Goal: Information Seeking & Learning: Learn about a topic

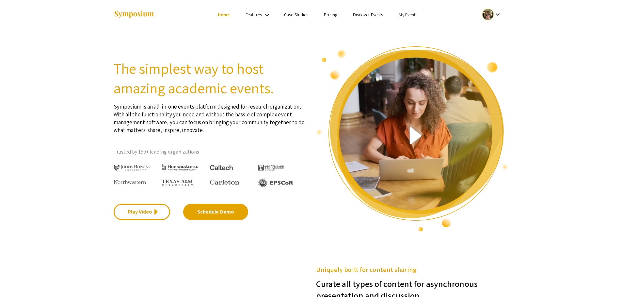
click at [406, 16] on link "My Events" at bounding box center [408, 15] width 19 height 6
click at [406, 25] on button "Events I've organized" at bounding box center [419, 29] width 56 height 16
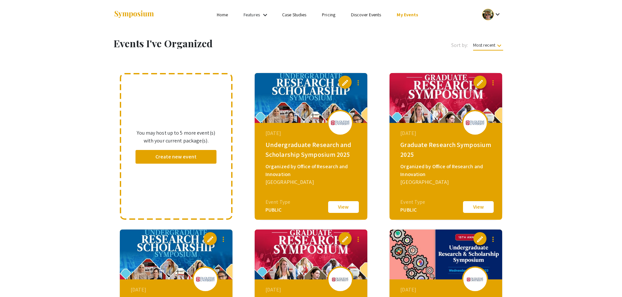
click at [302, 155] on div "Undergraduate Research and Scholarship Symposium 2025" at bounding box center [311, 150] width 93 height 20
click at [352, 206] on button "View" at bounding box center [343, 207] width 33 height 14
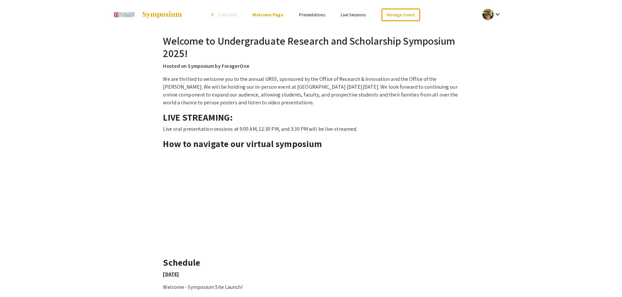
click at [311, 15] on link "Presentations" at bounding box center [312, 15] width 26 height 6
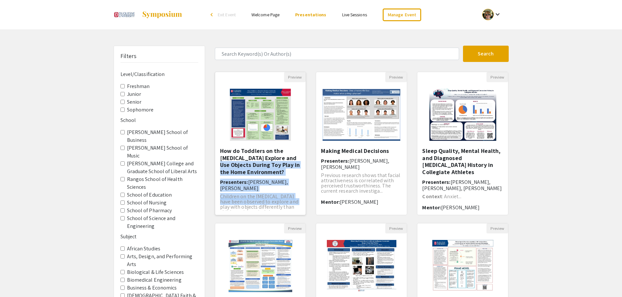
drag, startPoint x: 101, startPoint y: 101, endPoint x: 301, endPoint y: 200, distance: 223.2
click at [301, 200] on div "How do Toddlers on the [MEDICAL_DATA] Explore and Use Objects During Toy Play i…" at bounding box center [260, 182] width 91 height 68
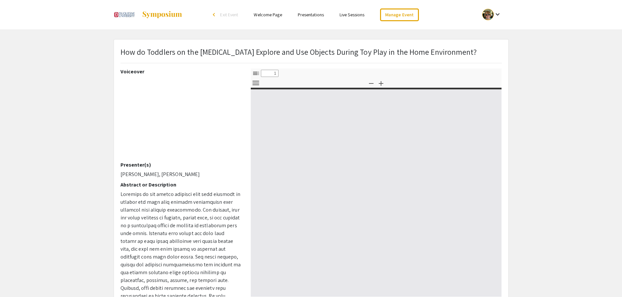
select select "custom"
type input "0"
select select "custom"
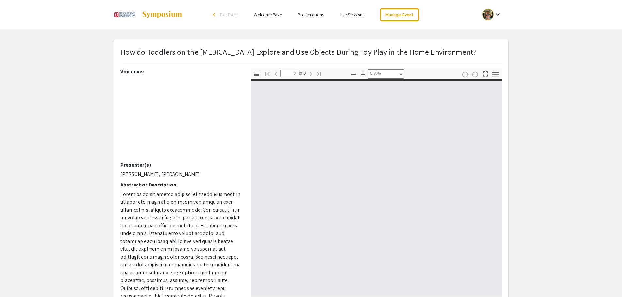
type input "1"
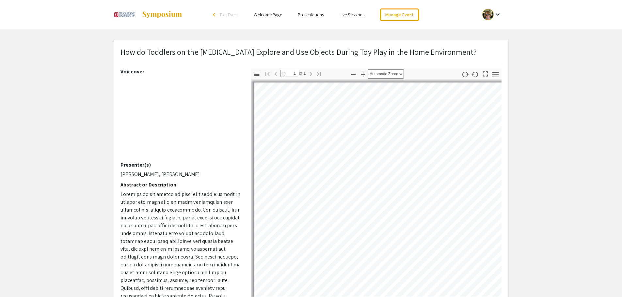
select select "auto"
